Goal: Check status

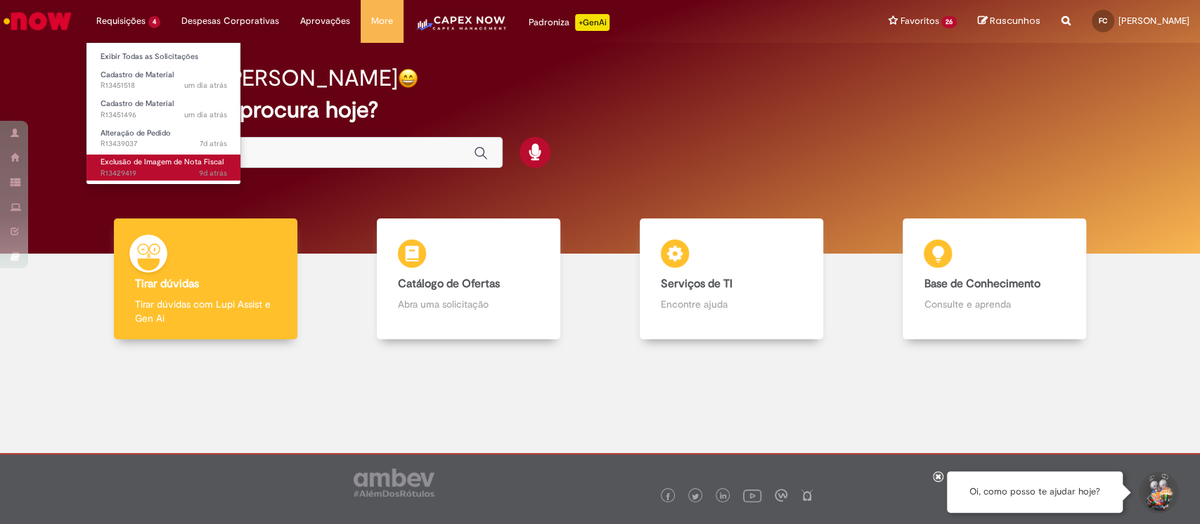
click at [124, 166] on span "Exclusão de Imagem de Nota Fiscal" at bounding box center [162, 162] width 123 height 11
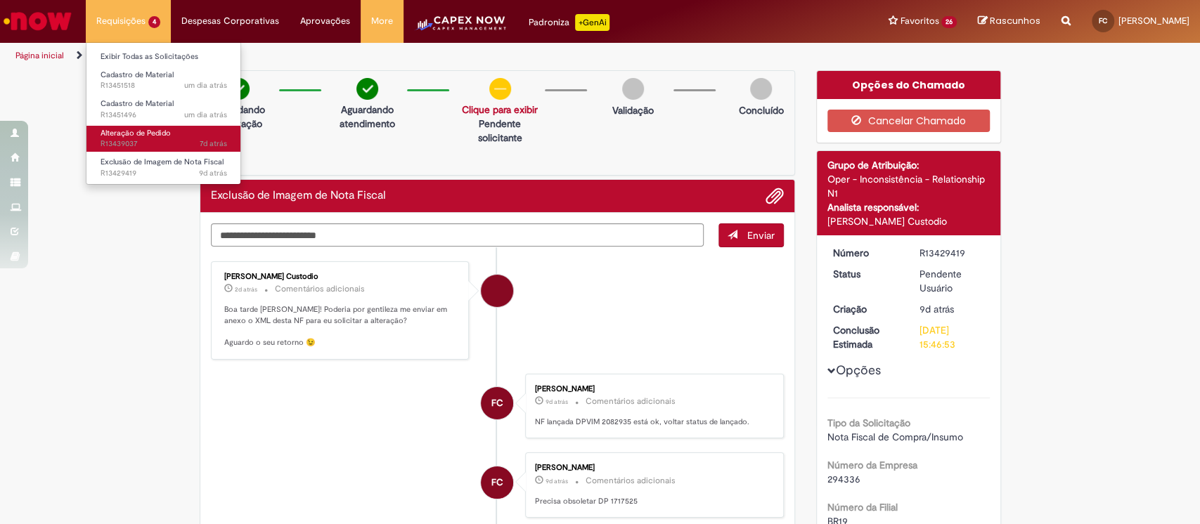
click at [129, 138] on link "Alteração de Pedido 7d atrás 7 dias atrás R13439037" at bounding box center [163, 139] width 155 height 26
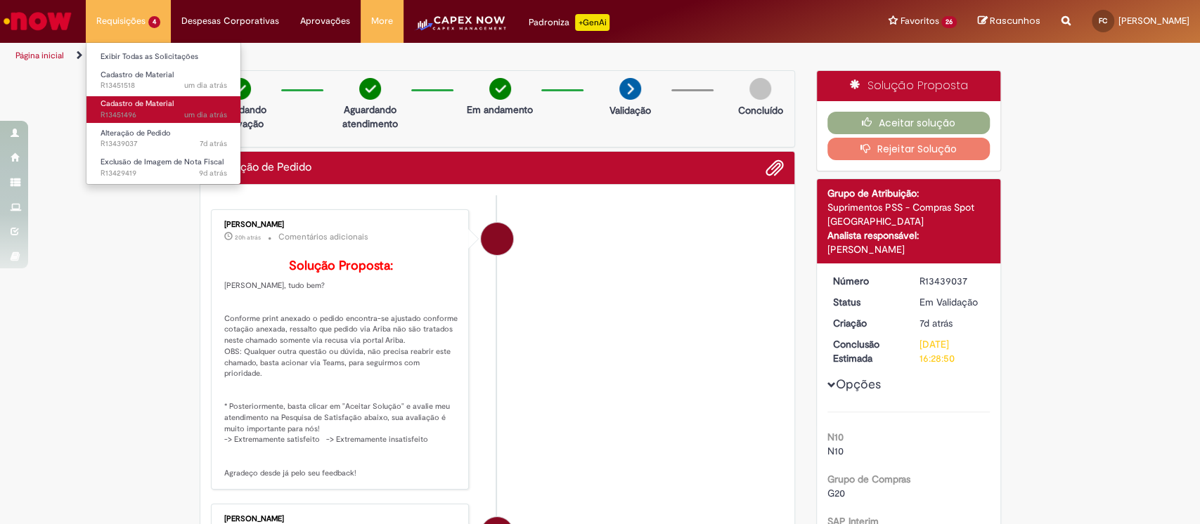
click at [123, 108] on link "Cadastro de Material um dia atrás um dia atrás R13451496" at bounding box center [163, 109] width 155 height 26
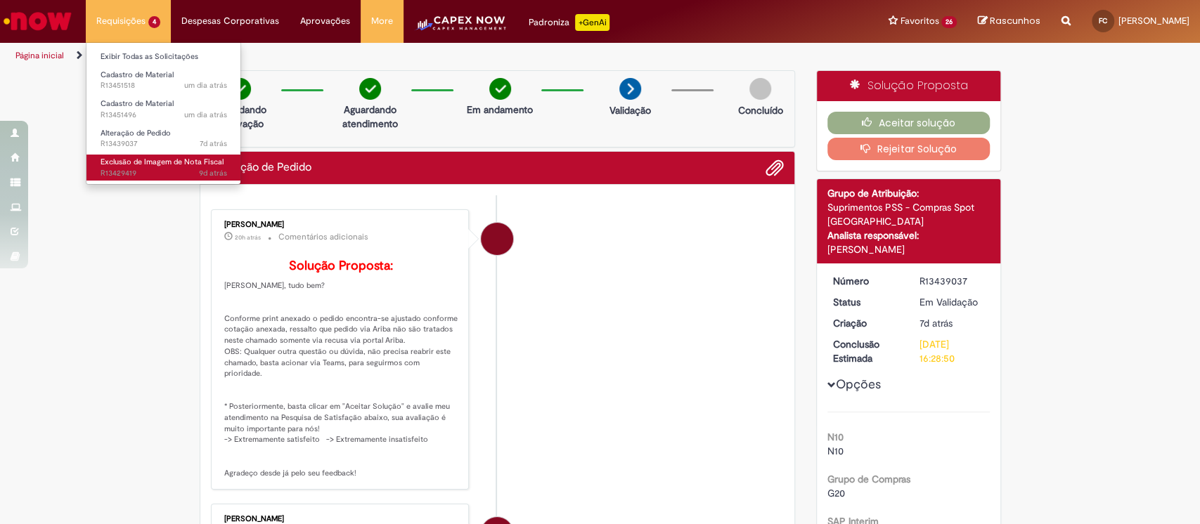
click at [129, 160] on span "Exclusão de Imagem de Nota Fiscal" at bounding box center [162, 162] width 123 height 11
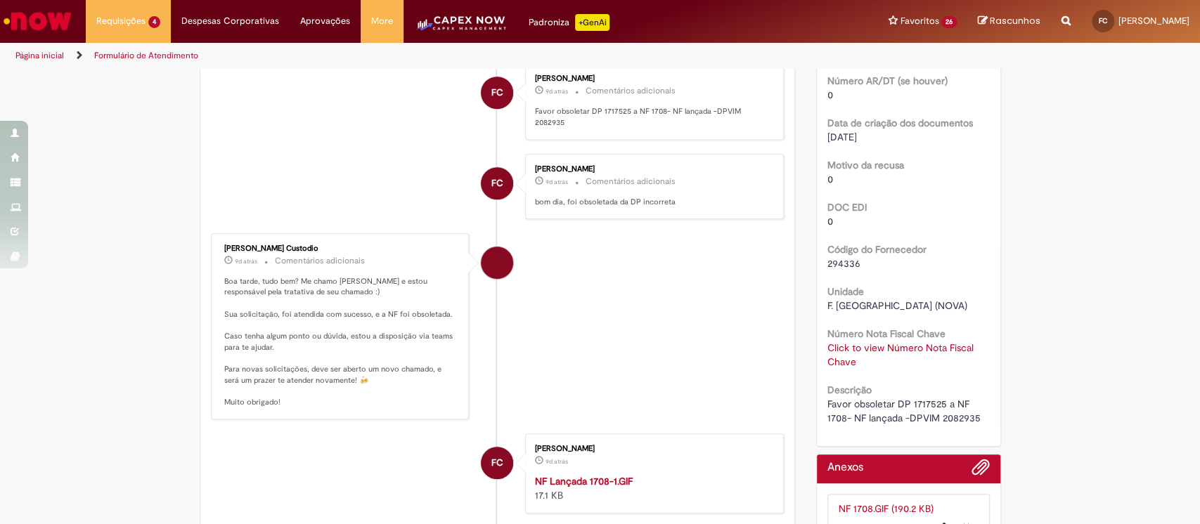
scroll to position [467, 0]
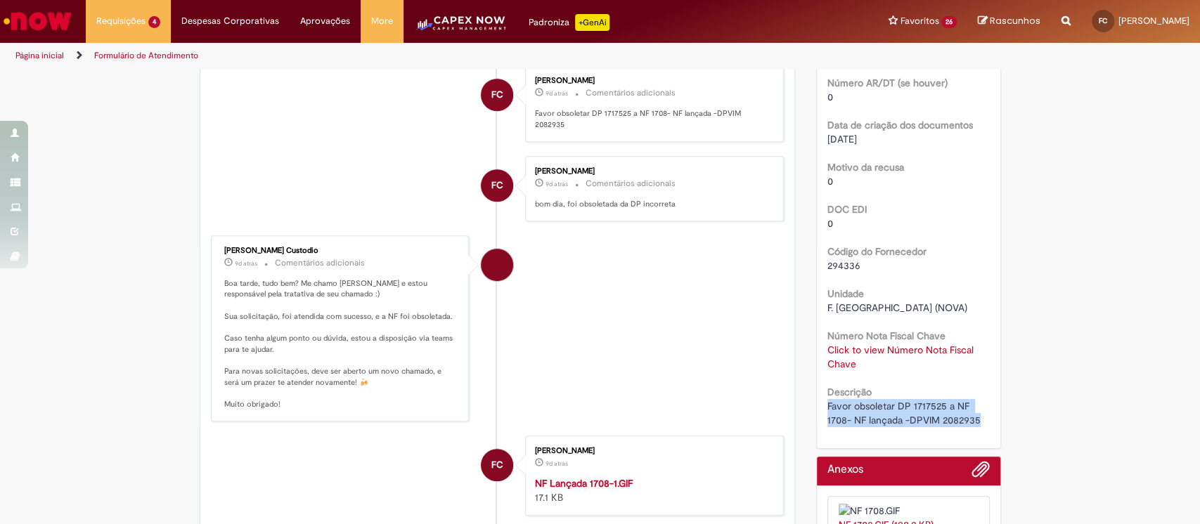
drag, startPoint x: 820, startPoint y: 407, endPoint x: 978, endPoint y: 427, distance: 159.5
click at [977, 427] on div "Número R13429419 Status Pendente Usuário Criação 9d atrás 9 dias atrás Conclusã…" at bounding box center [908, 109] width 183 height 680
copy span "Favor obsoletar DP 1717525 a NF 1708- NF lançada -DPVIM 2082935"
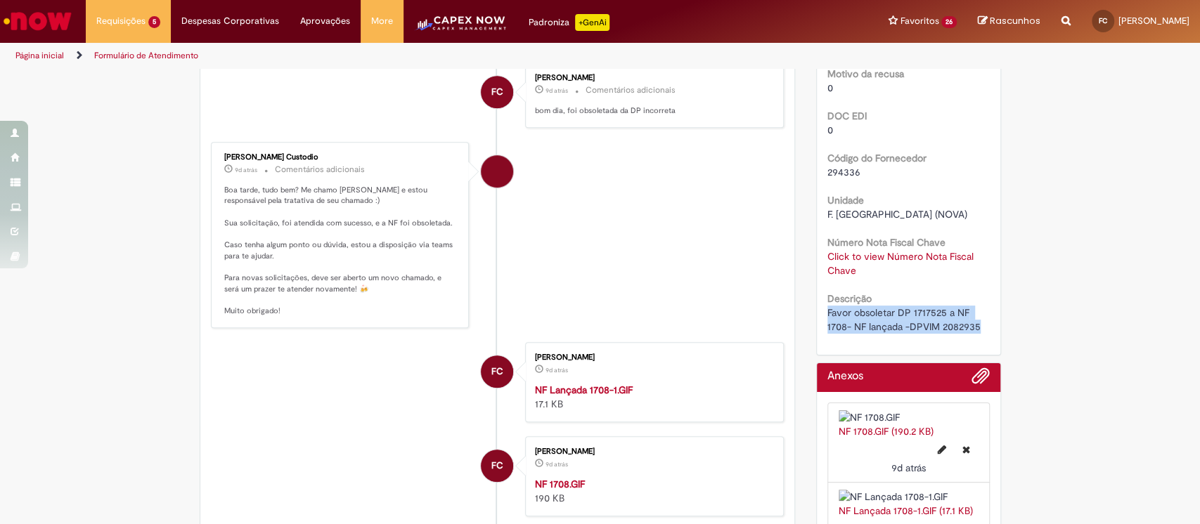
scroll to position [373, 0]
